Goal: Navigation & Orientation: Find specific page/section

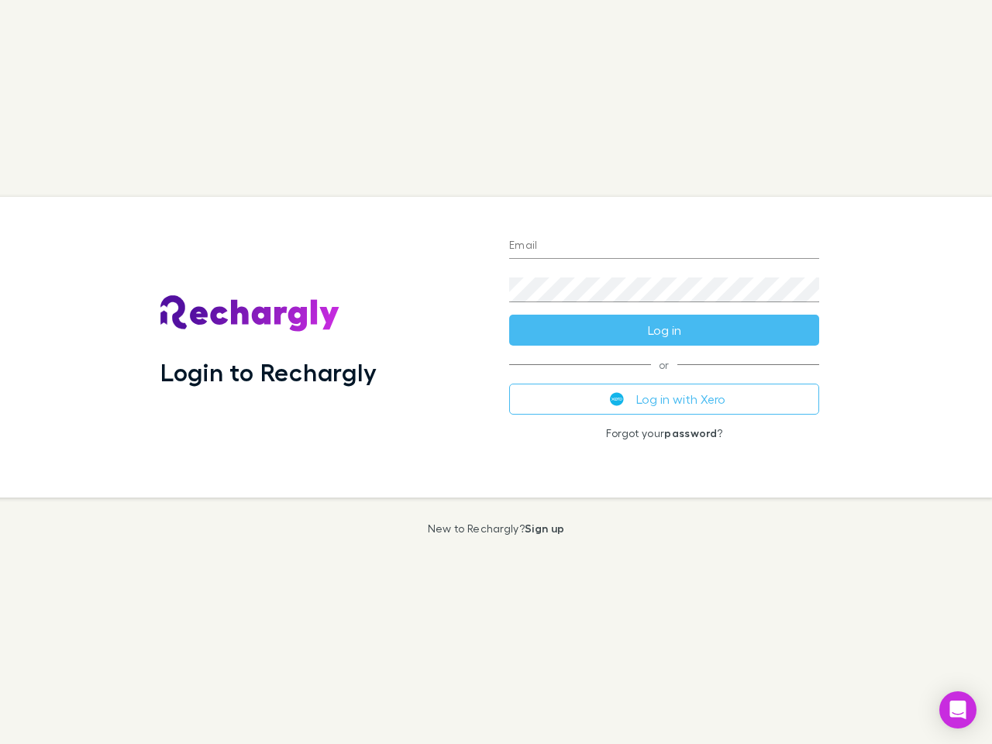
click at [496, 372] on div "Login to Rechargly" at bounding box center [322, 347] width 349 height 301
click at [664, 246] on input "Email" at bounding box center [664, 246] width 310 height 25
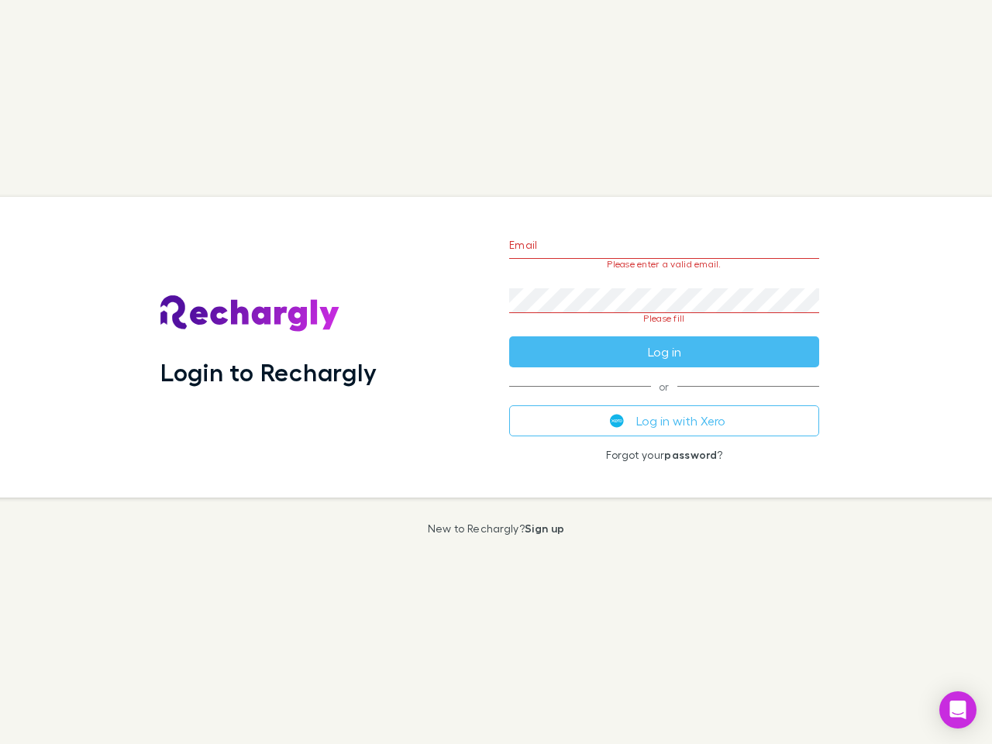
click at [664, 330] on form "Email Please enter a valid email. Password Please fill Log in" at bounding box center [664, 295] width 310 height 146
click at [664, 399] on div "Email Please enter a valid email. Password Please fill Log in or Log in with Xe…" at bounding box center [664, 347] width 335 height 301
click at [958, 710] on icon "Open Intercom Messenger" at bounding box center [958, 710] width 16 height 19
